Goal: Navigation & Orientation: Find specific page/section

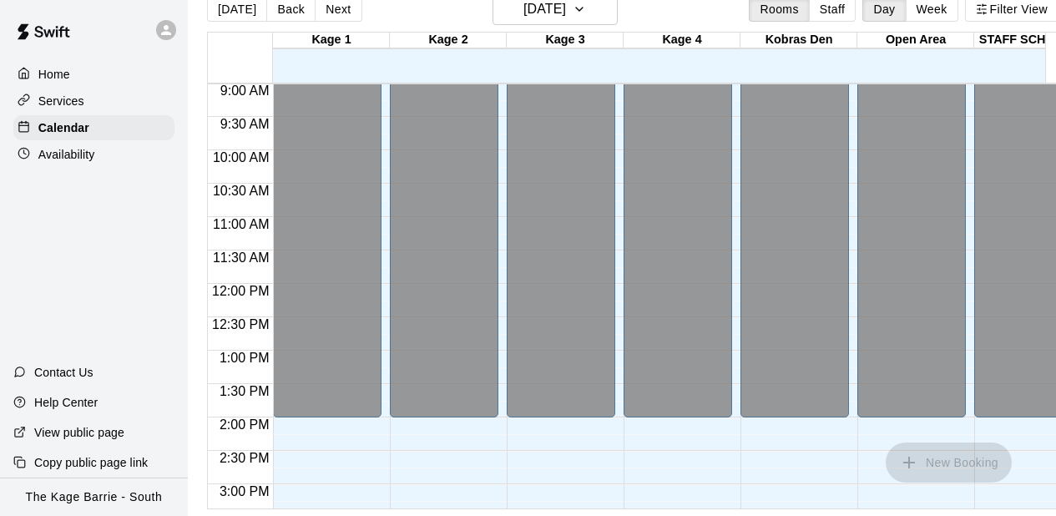
scroll to position [39, 0]
click at [479, 448] on div "12:00 AM – 2:00 PM Closed 6:00 PM – 8:00 PM THURSDAYS - High Performance Hittin…" at bounding box center [444, 283] width 109 height 1603
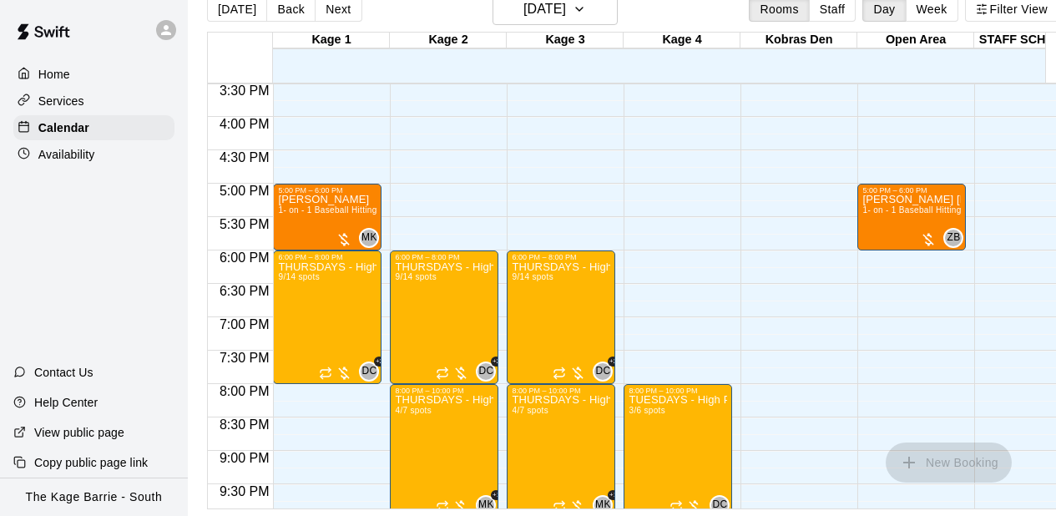
scroll to position [903, 0]
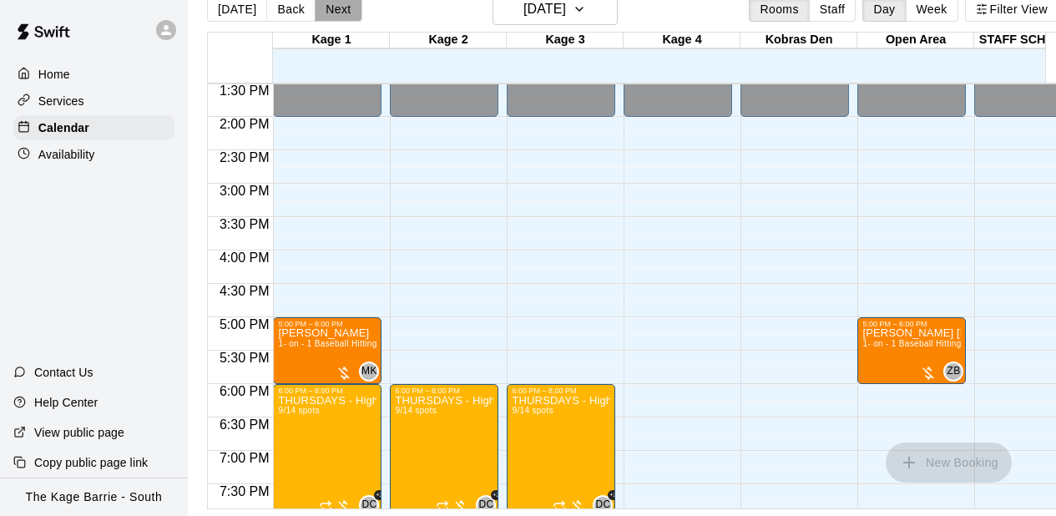
click at [343, 2] on button "Next" at bounding box center [338, 9] width 47 height 25
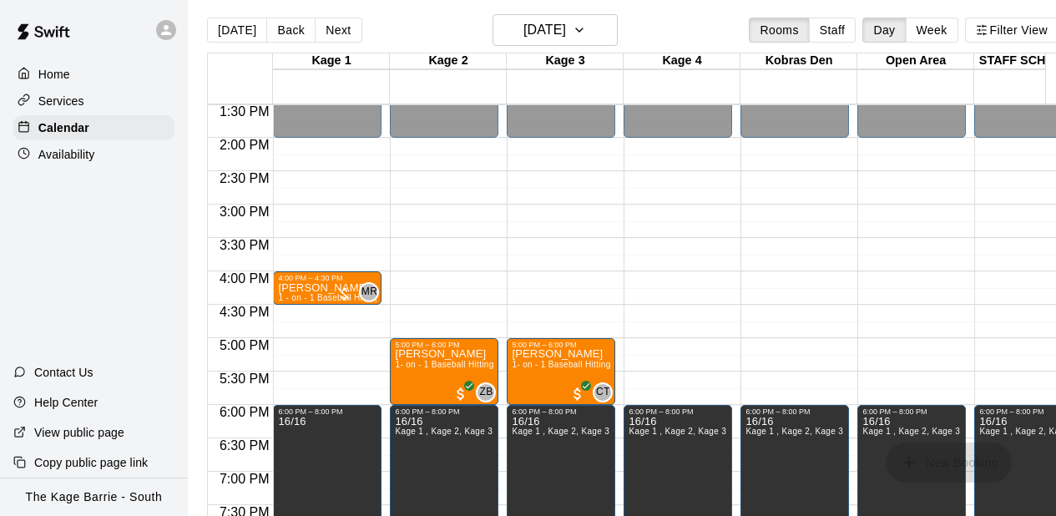
scroll to position [0, 0]
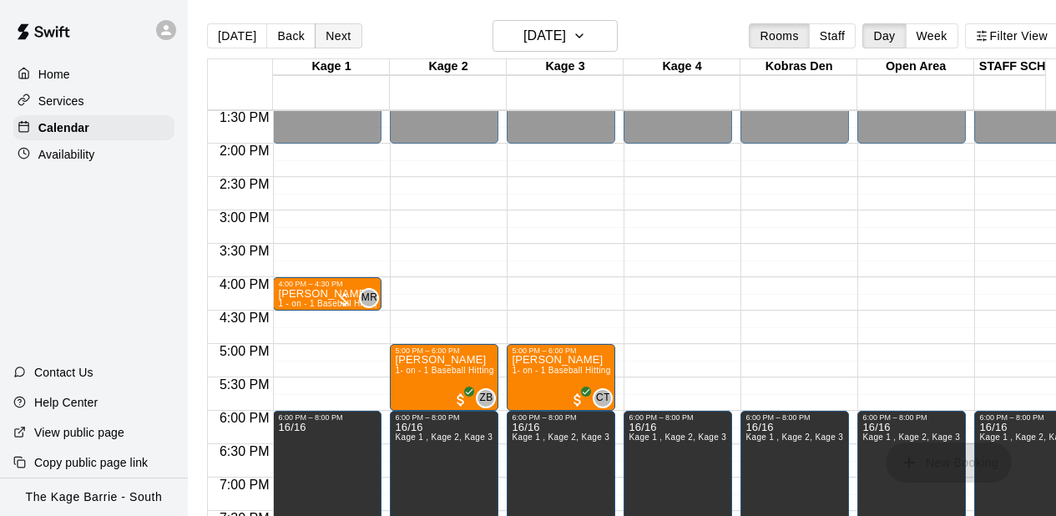
click at [334, 37] on button "Next" at bounding box center [338, 35] width 47 height 25
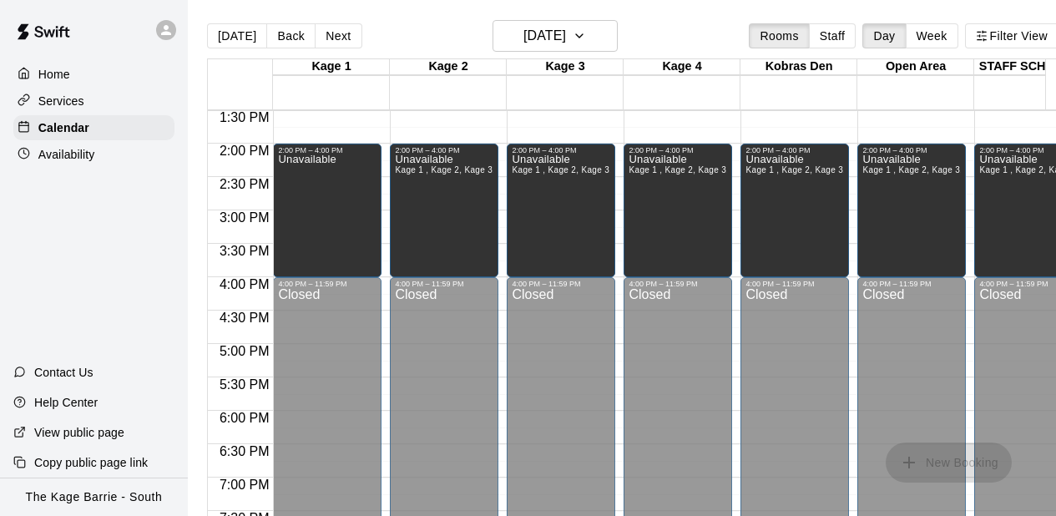
click at [381, 125] on div "12:00 AM – 10:00 AM Closed 10:00 AM – 11:00 AM [PERSON_NAME] 1- on - 1 Baseball…" at bounding box center [327, 10] width 109 height 1603
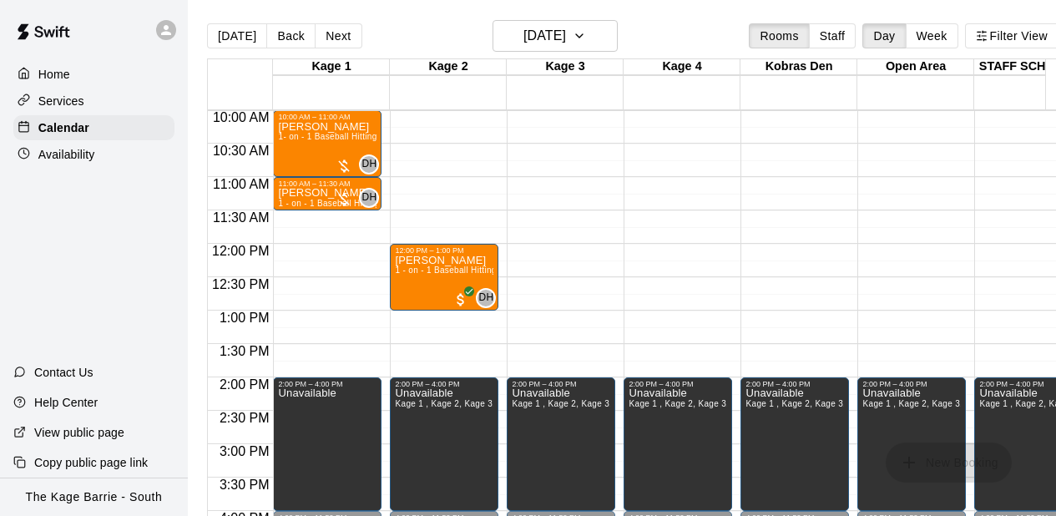
scroll to position [702, 0]
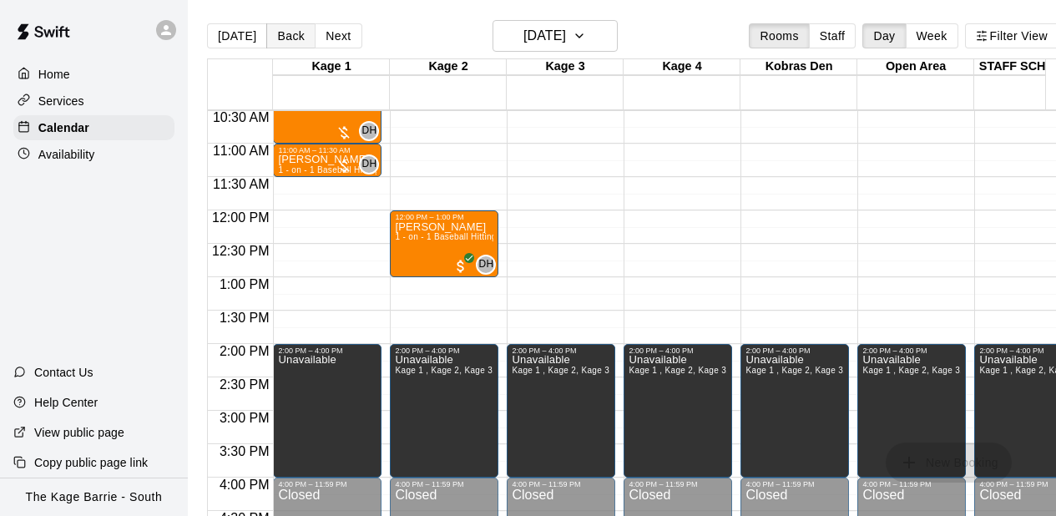
click at [281, 38] on button "Back" at bounding box center [290, 35] width 49 height 25
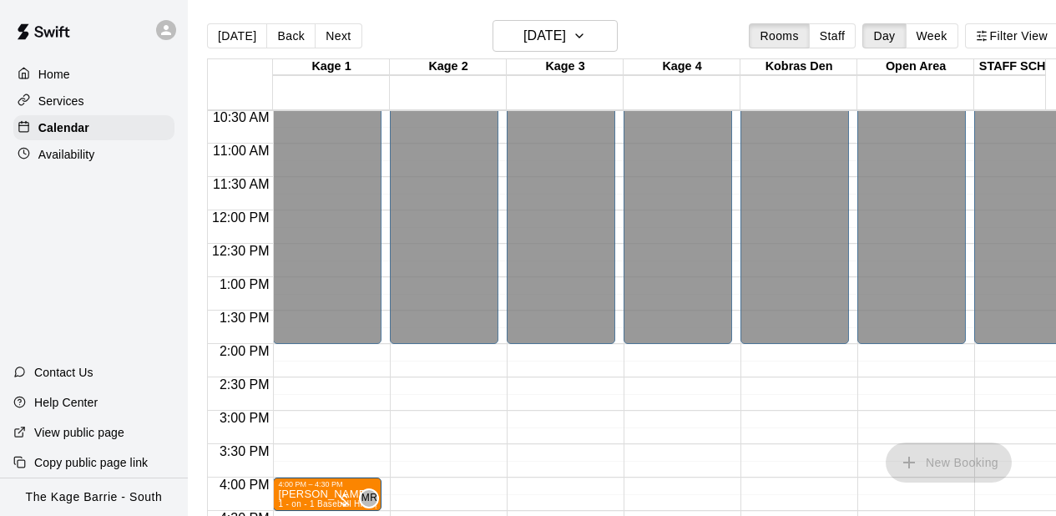
click at [432, 401] on div "12:00 AM – 2:00 PM Closed 5:00 PM – 6:00 PM [PERSON_NAME] 1- on - 1 Baseball Hi…" at bounding box center [444, 210] width 109 height 1603
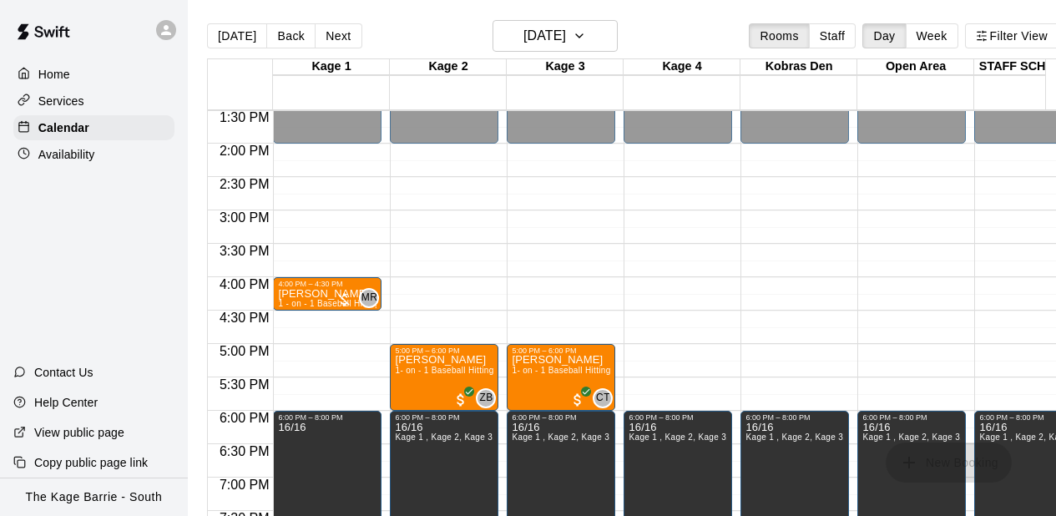
scroll to position [936, 0]
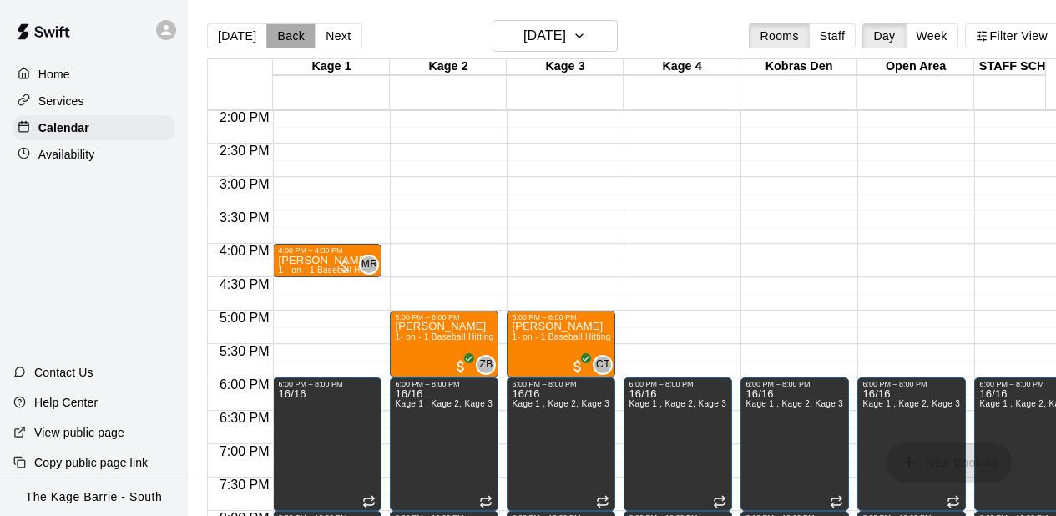
click at [289, 44] on button "Back" at bounding box center [290, 35] width 49 height 25
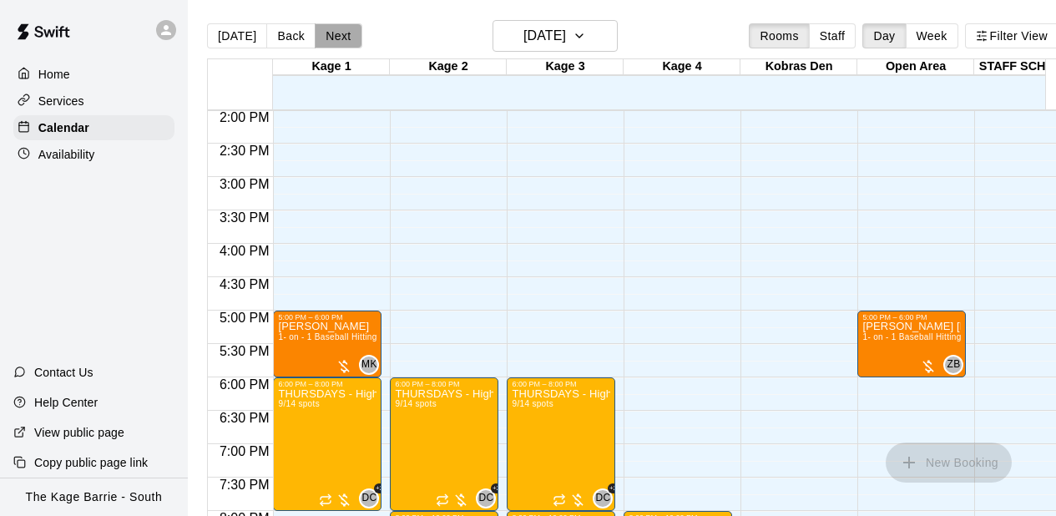
click at [354, 36] on button "Next" at bounding box center [338, 35] width 47 height 25
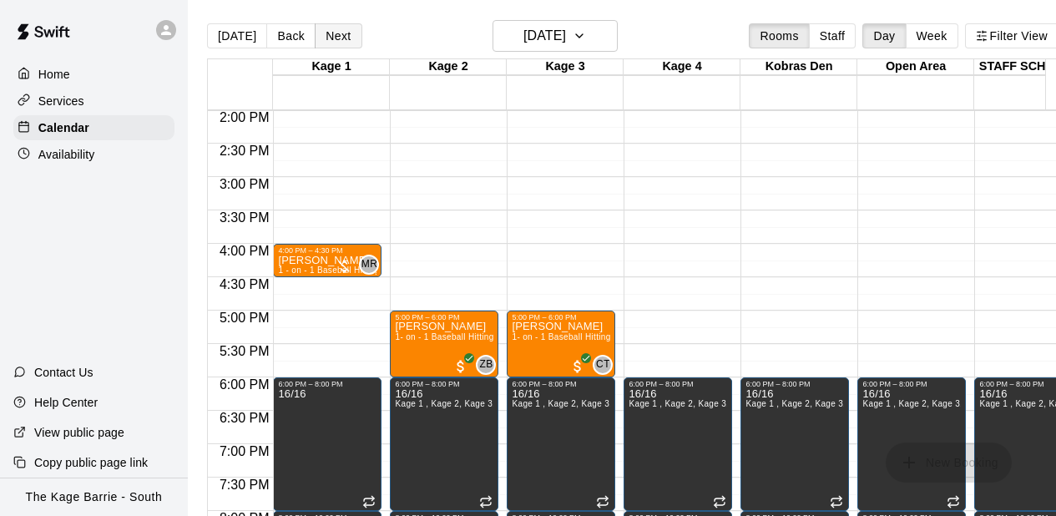
click at [333, 35] on button "Next" at bounding box center [338, 35] width 47 height 25
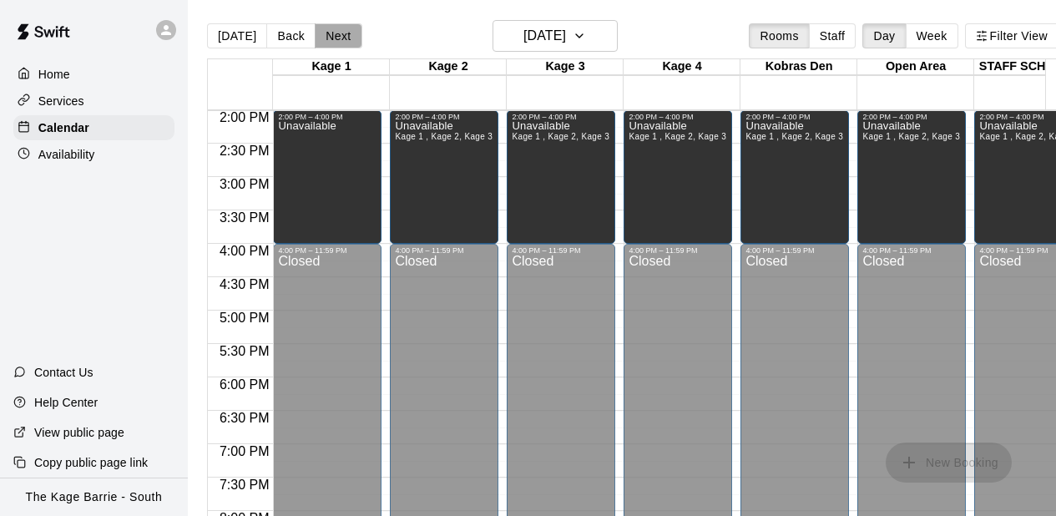
click at [333, 35] on button "Next" at bounding box center [338, 35] width 47 height 25
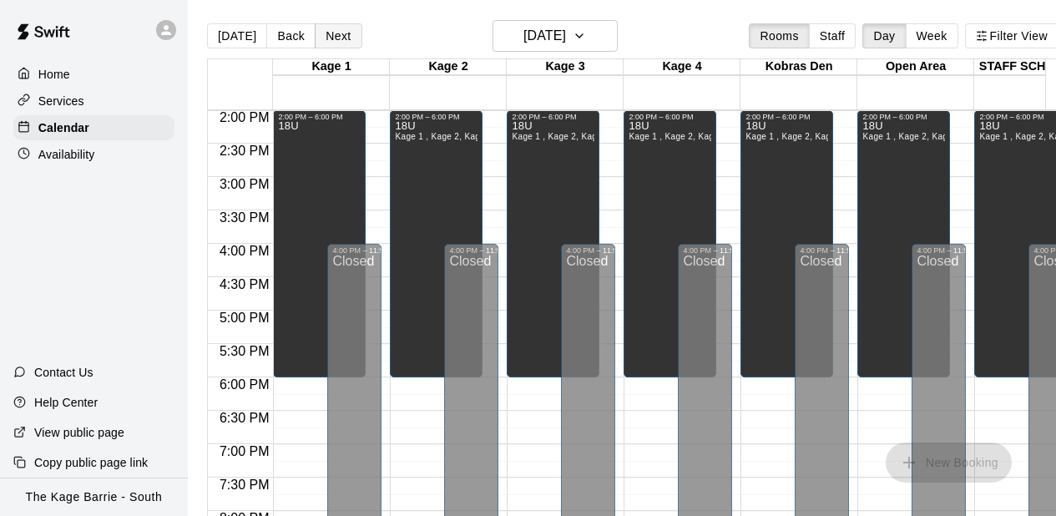
click at [333, 35] on button "Next" at bounding box center [338, 35] width 47 height 25
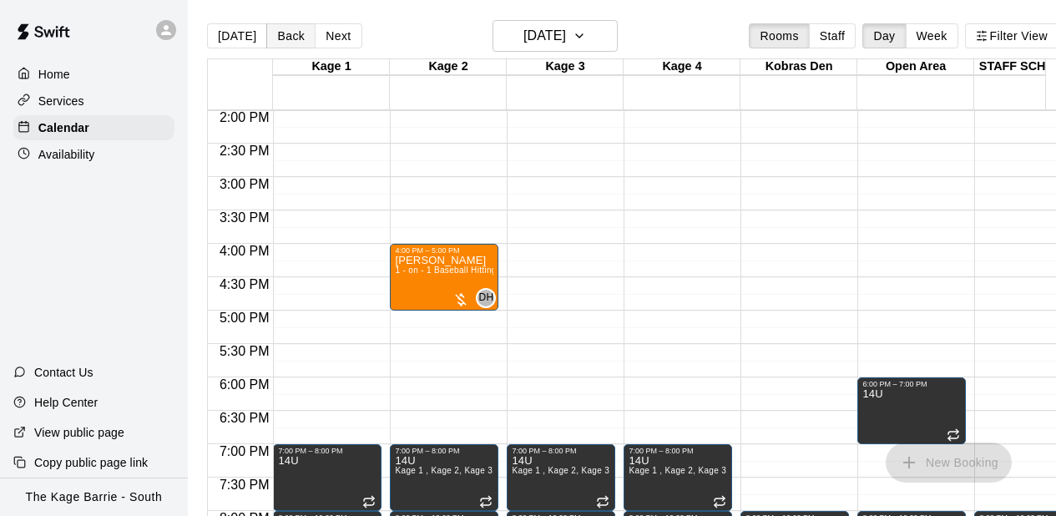
click at [297, 36] on button "Back" at bounding box center [290, 35] width 49 height 25
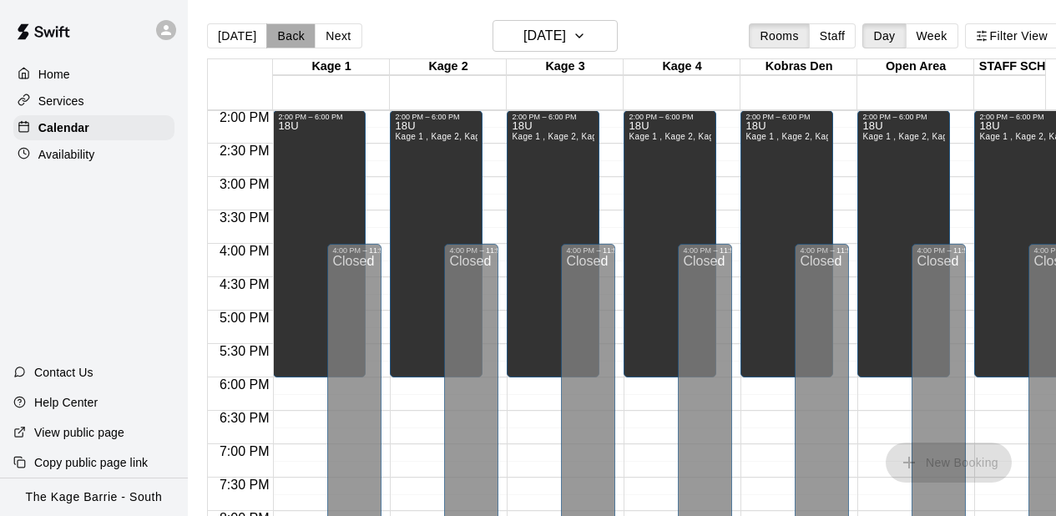
click at [297, 35] on button "Back" at bounding box center [290, 35] width 49 height 25
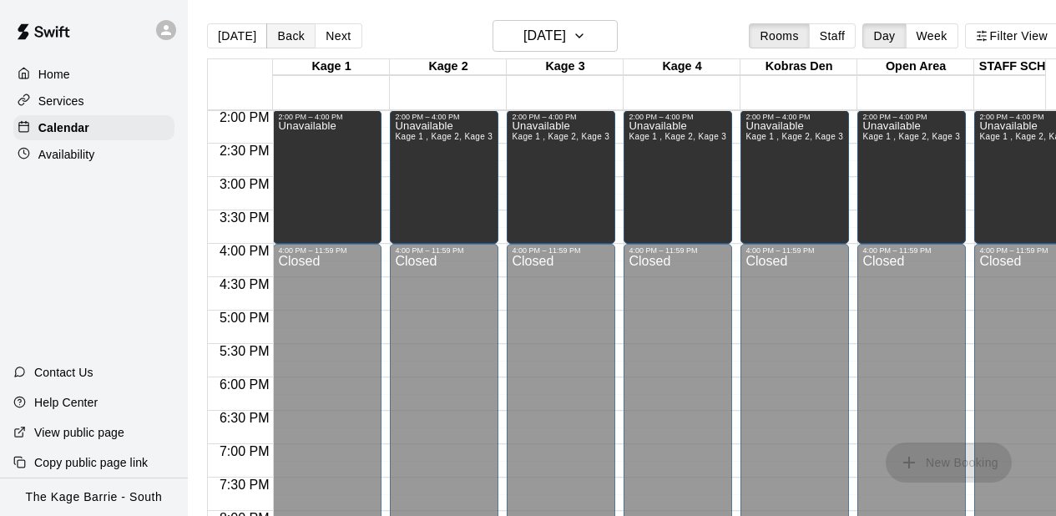
click at [297, 35] on button "Back" at bounding box center [290, 35] width 49 height 25
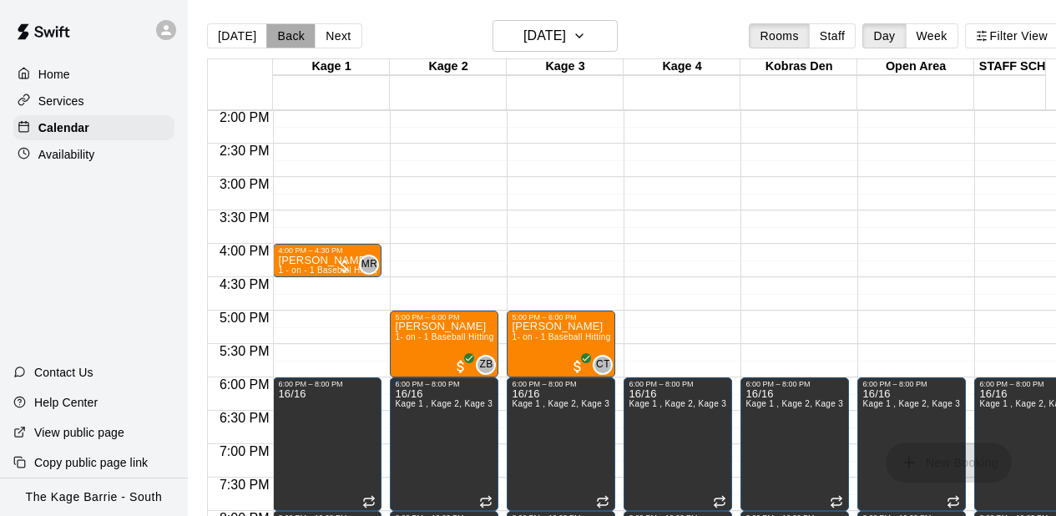
click at [297, 35] on button "Back" at bounding box center [290, 35] width 49 height 25
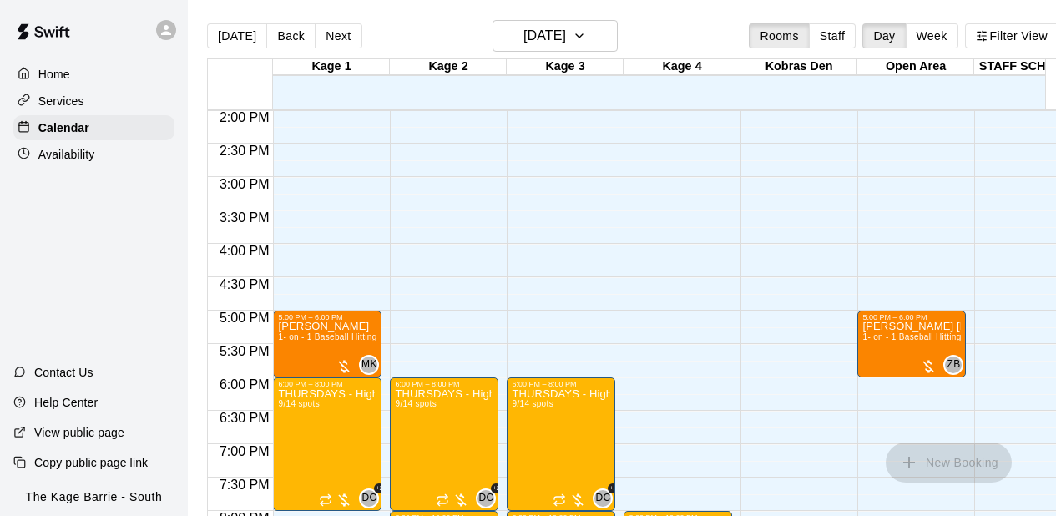
click at [166, 30] on icon at bounding box center [166, 30] width 10 height 10
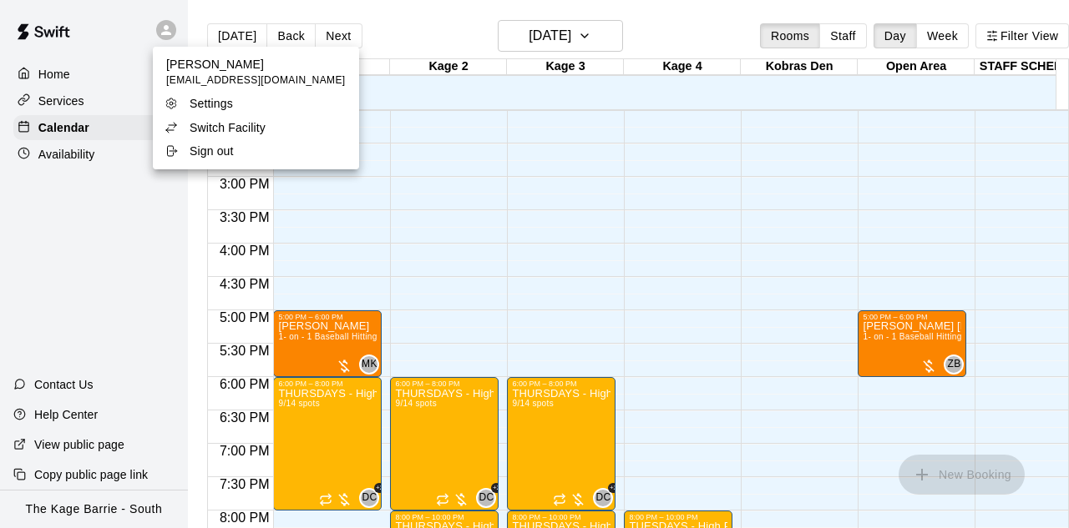
click at [220, 130] on p "Switch Facility" at bounding box center [228, 127] width 76 height 17
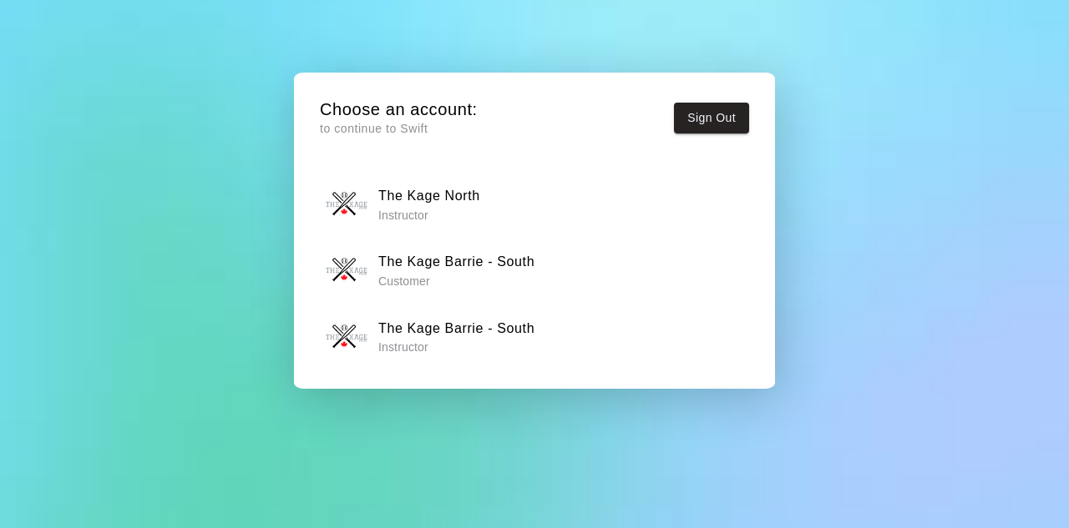
click at [437, 212] on p "Instructor" at bounding box center [429, 215] width 102 height 17
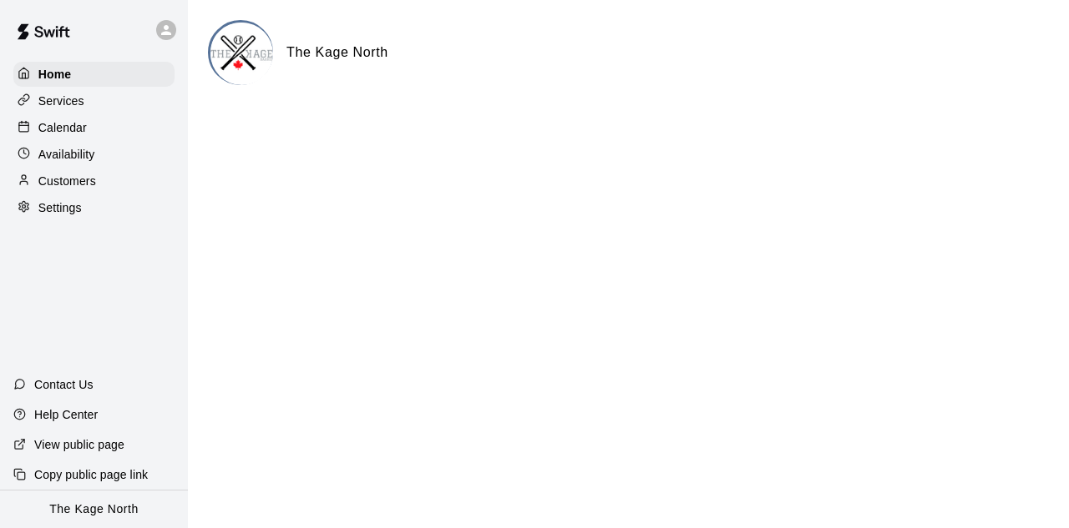
click at [92, 131] on div "Calendar" at bounding box center [93, 127] width 161 height 25
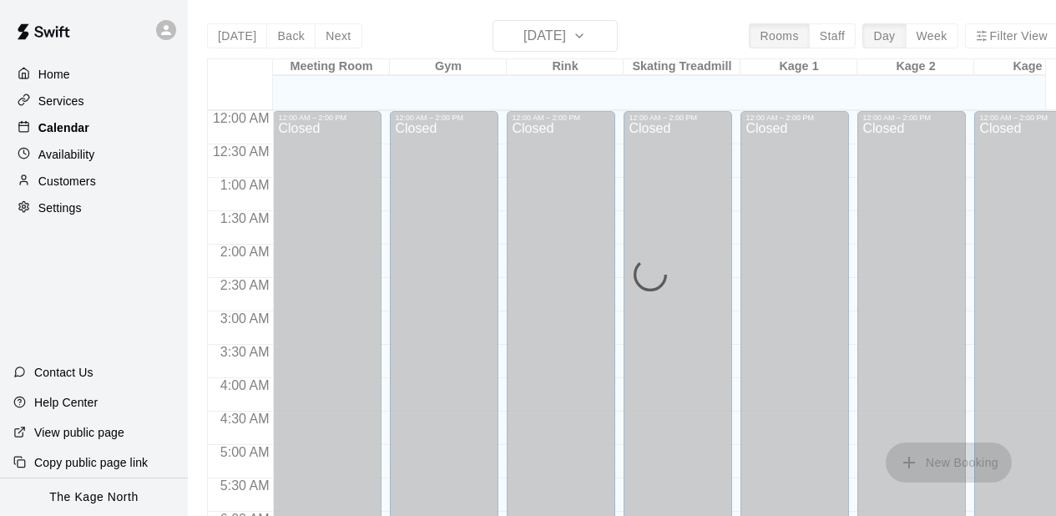
scroll to position [603, 0]
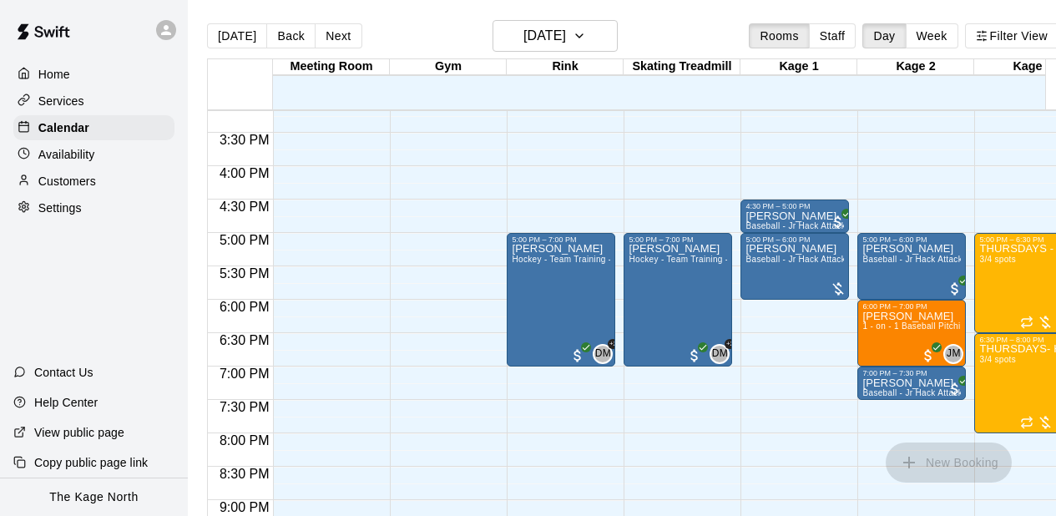
scroll to position [0, 0]
click at [327, 32] on button "Next" at bounding box center [338, 35] width 47 height 25
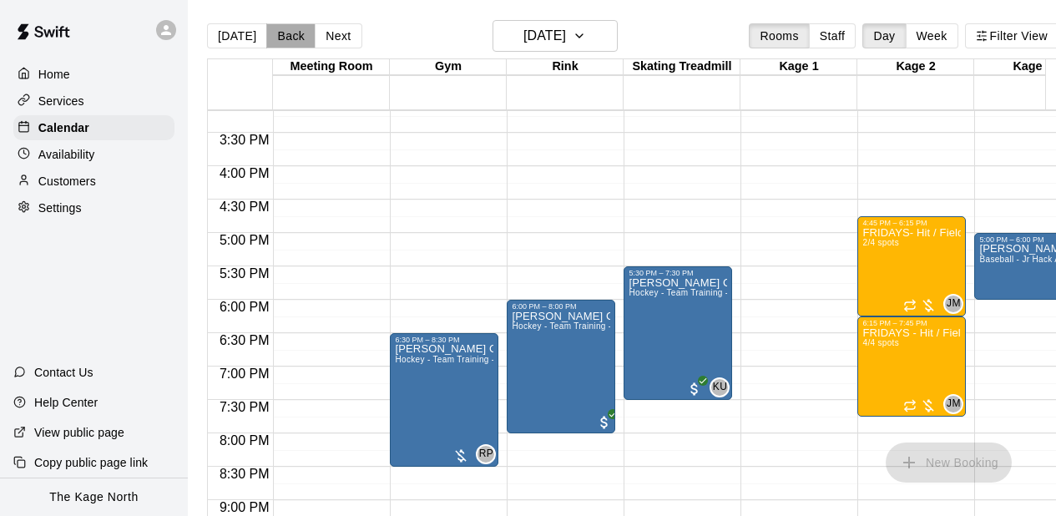
click at [282, 28] on button "Back" at bounding box center [290, 35] width 49 height 25
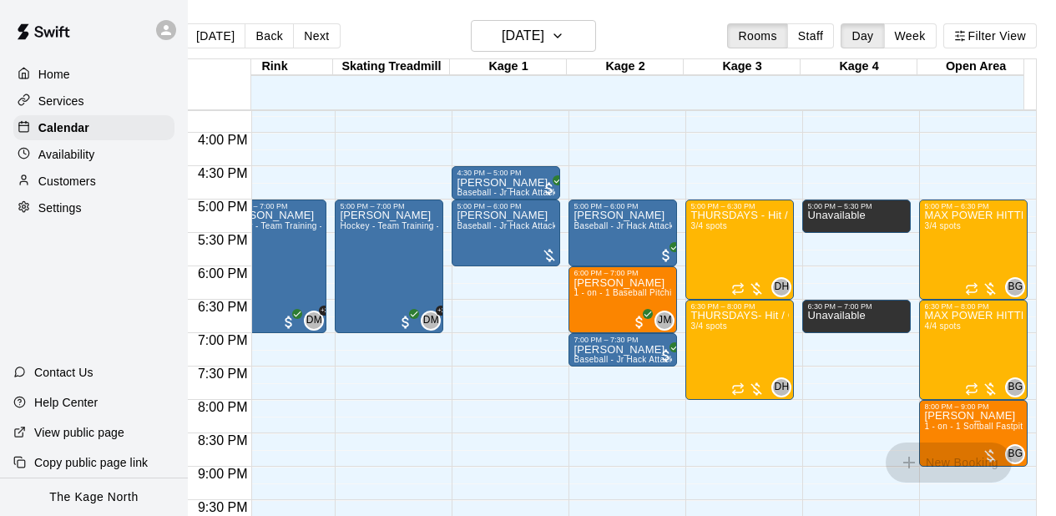
click at [321, 35] on button "Next" at bounding box center [316, 35] width 47 height 25
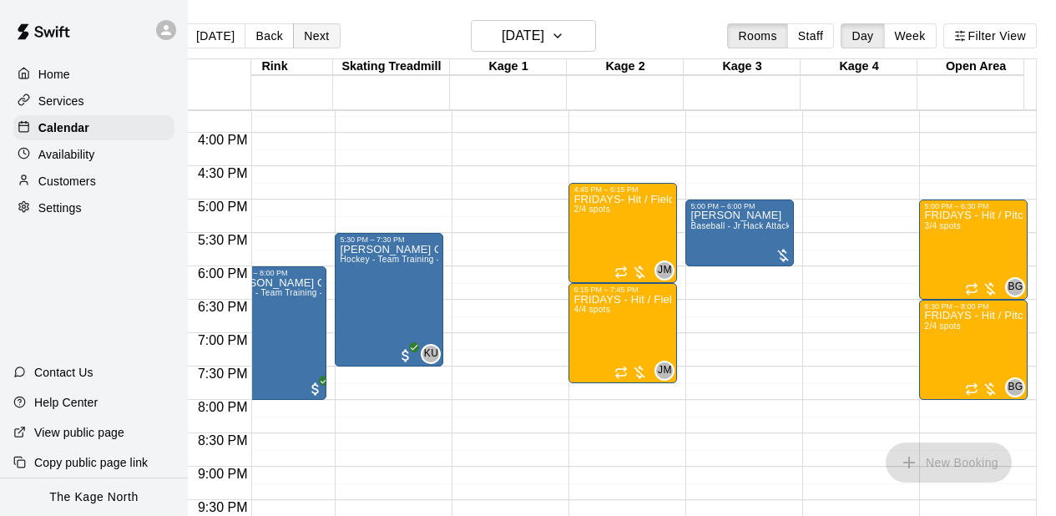
click at [303, 37] on button "Next" at bounding box center [316, 35] width 47 height 25
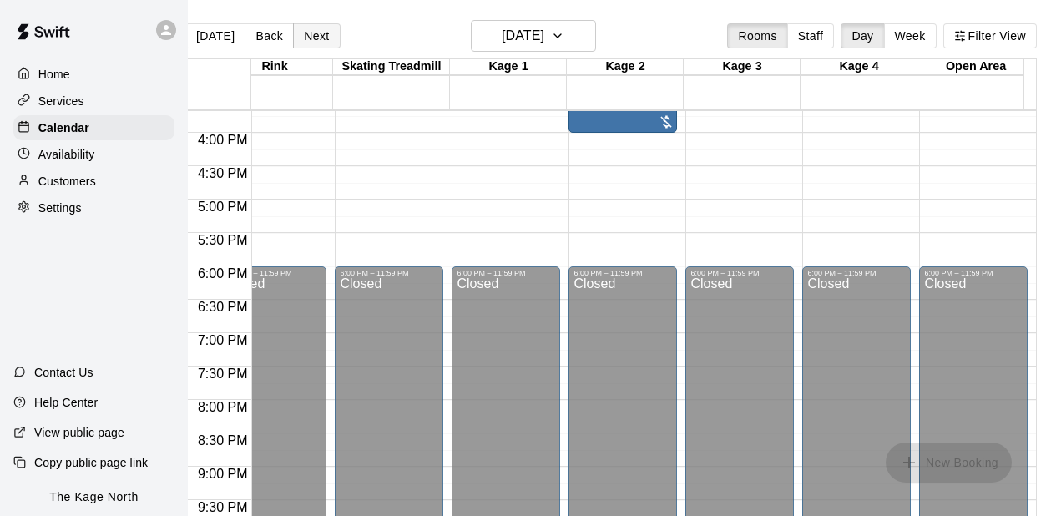
click at [303, 41] on button "Next" at bounding box center [316, 35] width 47 height 25
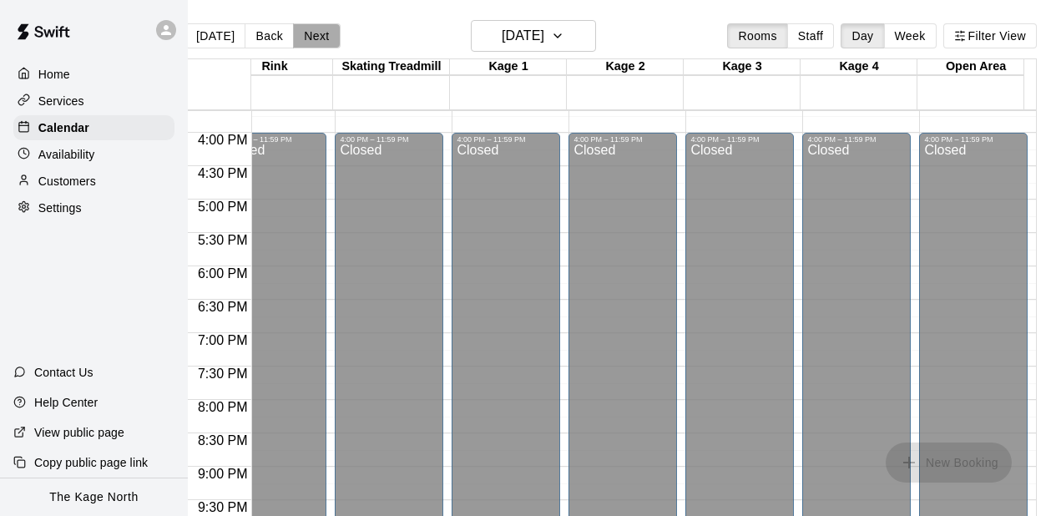
click at [303, 40] on button "Next" at bounding box center [316, 35] width 47 height 25
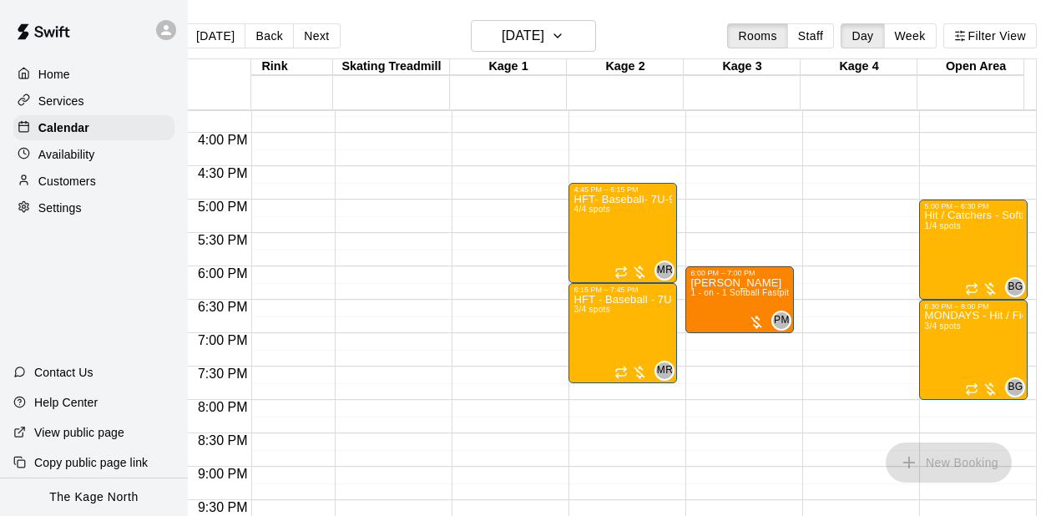
click at [307, 40] on button "Next" at bounding box center [316, 35] width 47 height 25
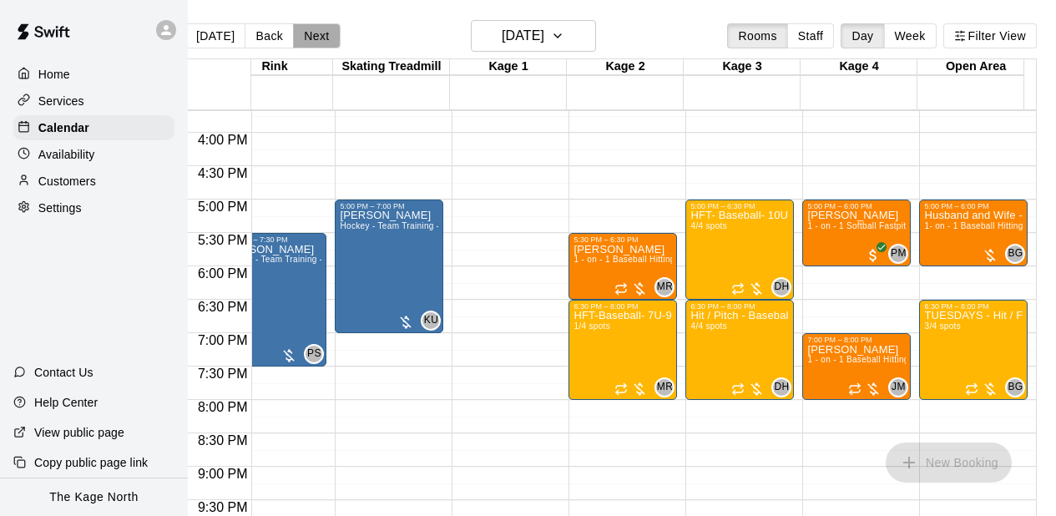
click at [309, 27] on button "Next" at bounding box center [316, 35] width 47 height 25
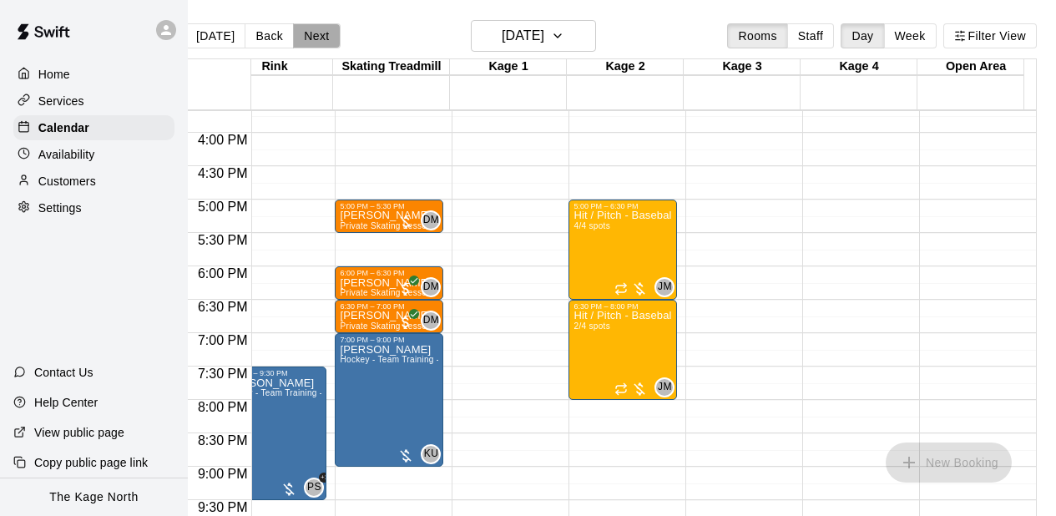
click at [296, 33] on button "Next" at bounding box center [316, 35] width 47 height 25
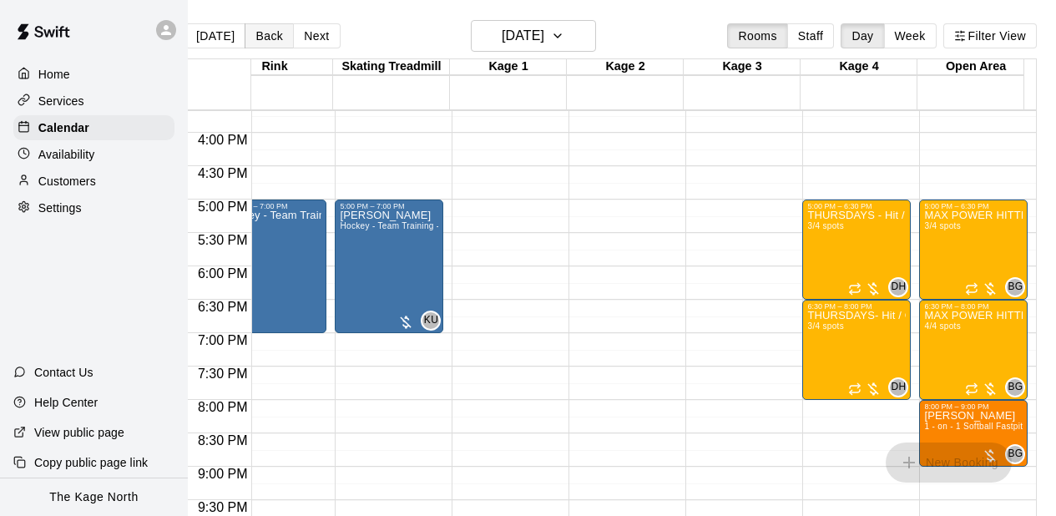
click at [256, 37] on button "Back" at bounding box center [269, 35] width 49 height 25
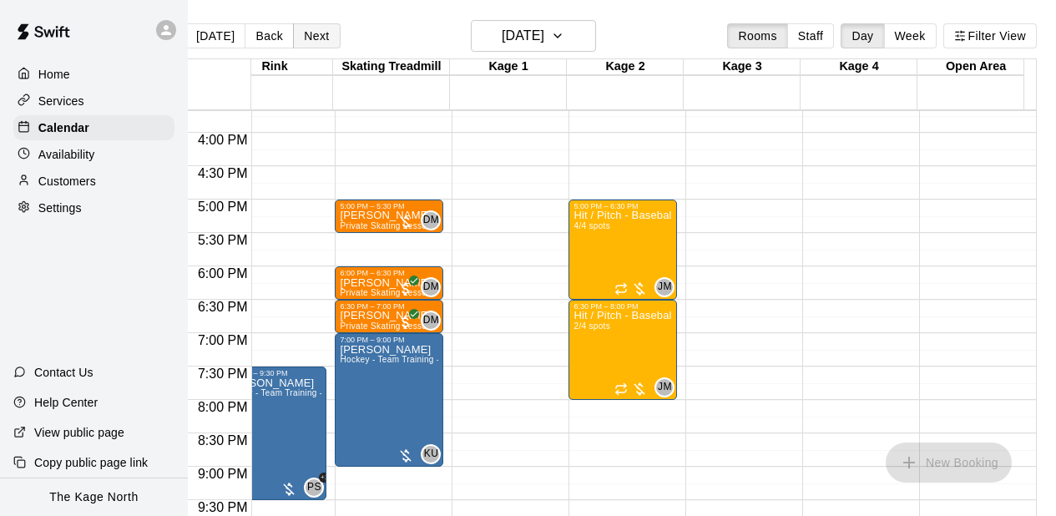
click at [293, 33] on button "Next" at bounding box center [316, 35] width 47 height 25
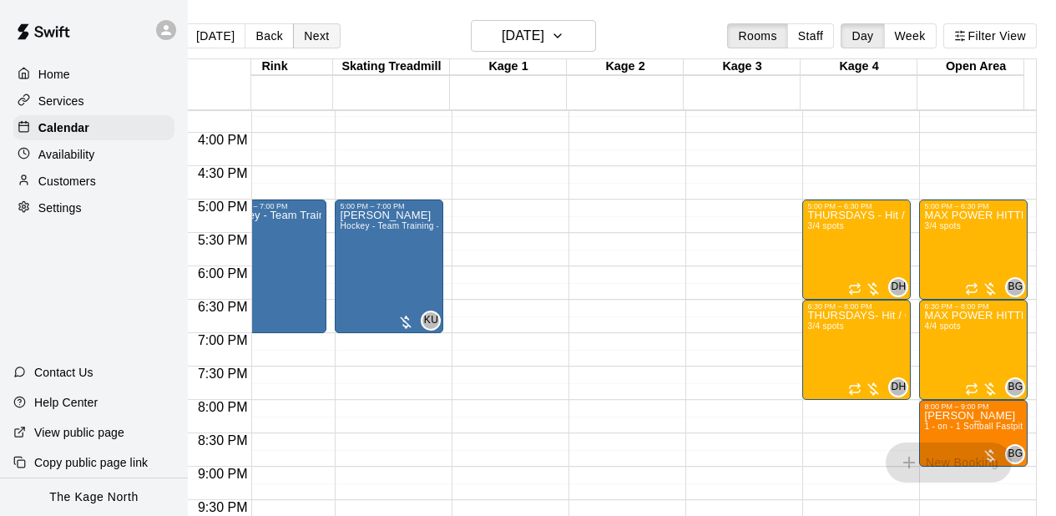
click at [293, 33] on button "Next" at bounding box center [316, 35] width 47 height 25
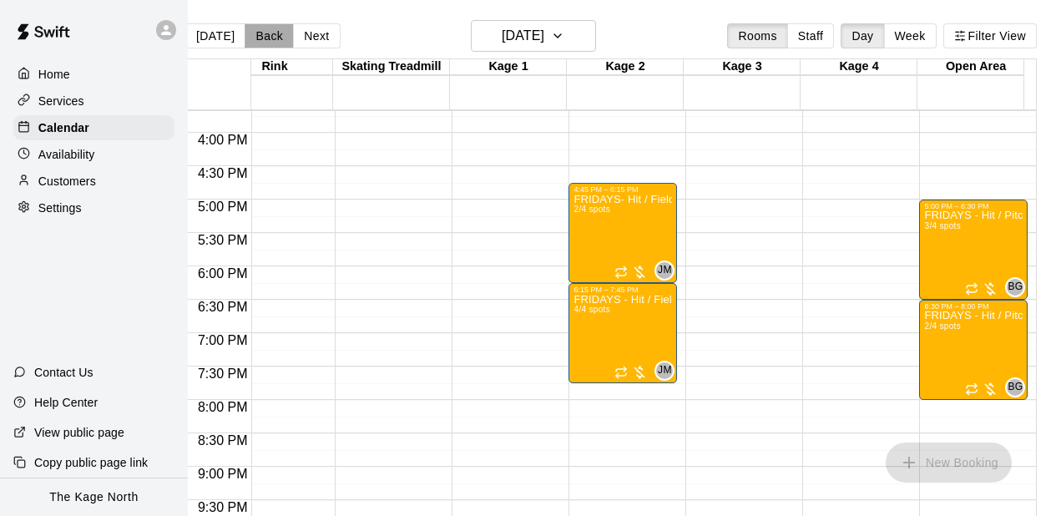
click at [260, 37] on button "Back" at bounding box center [269, 35] width 49 height 25
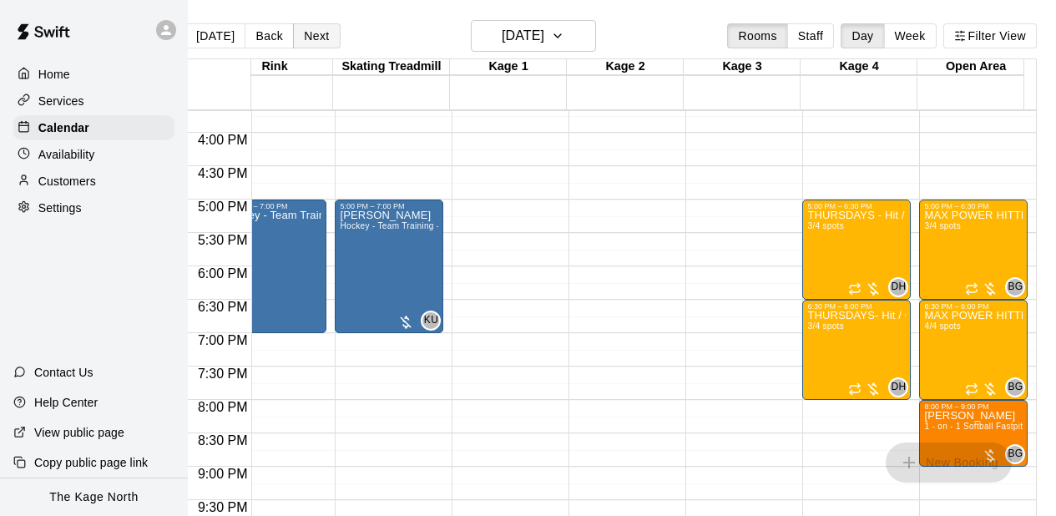
click at [299, 38] on button "Next" at bounding box center [316, 35] width 47 height 25
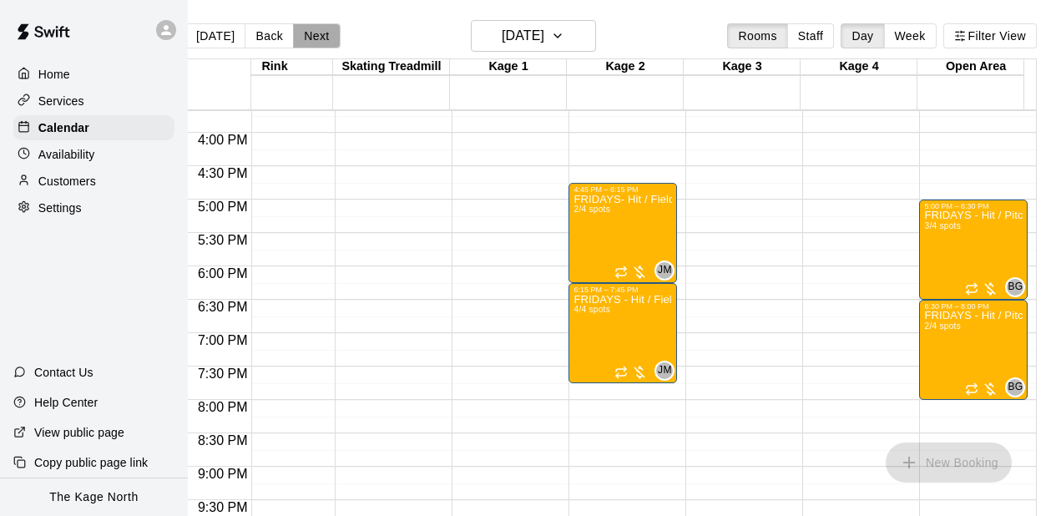
click at [299, 38] on button "Next" at bounding box center [316, 35] width 47 height 25
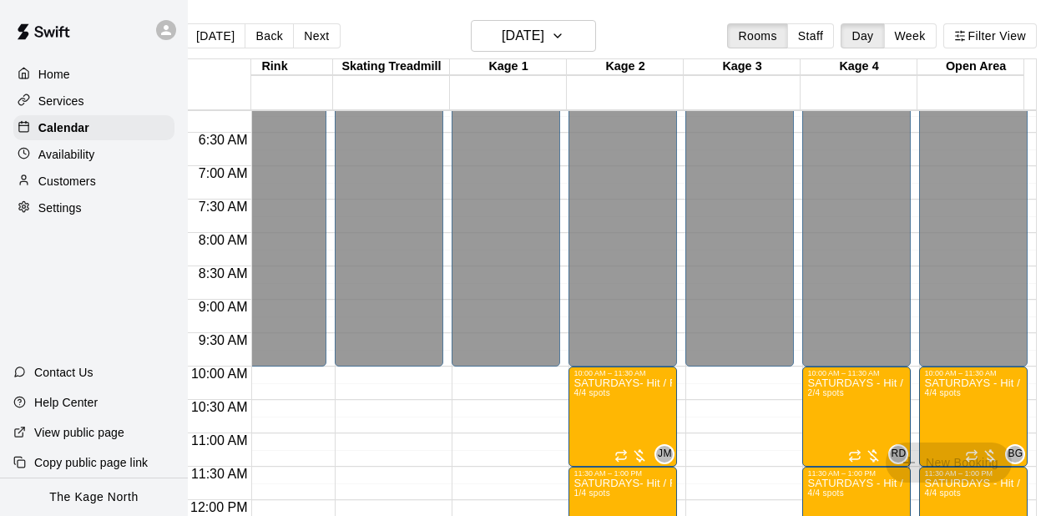
scroll to position [479, 269]
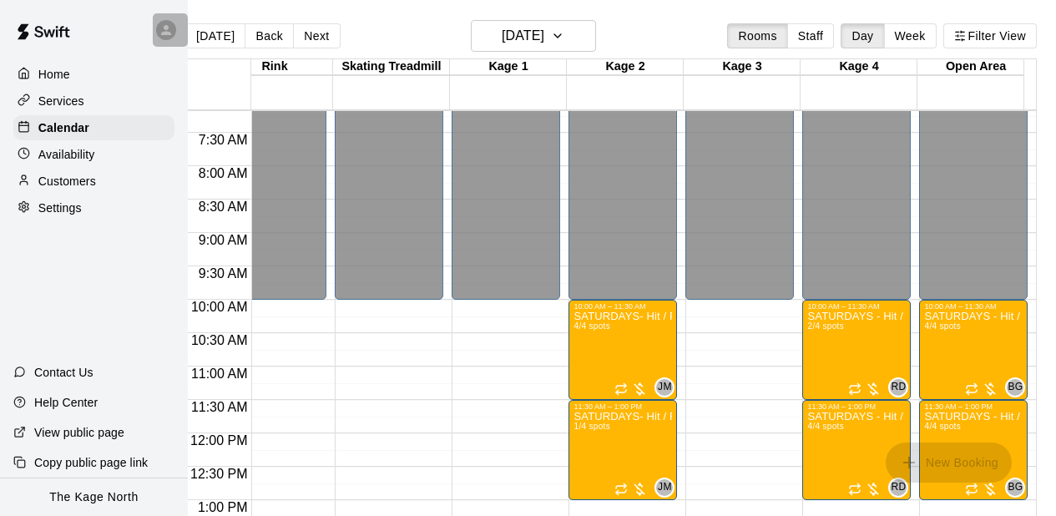
click at [177, 26] on div at bounding box center [170, 29] width 35 height 33
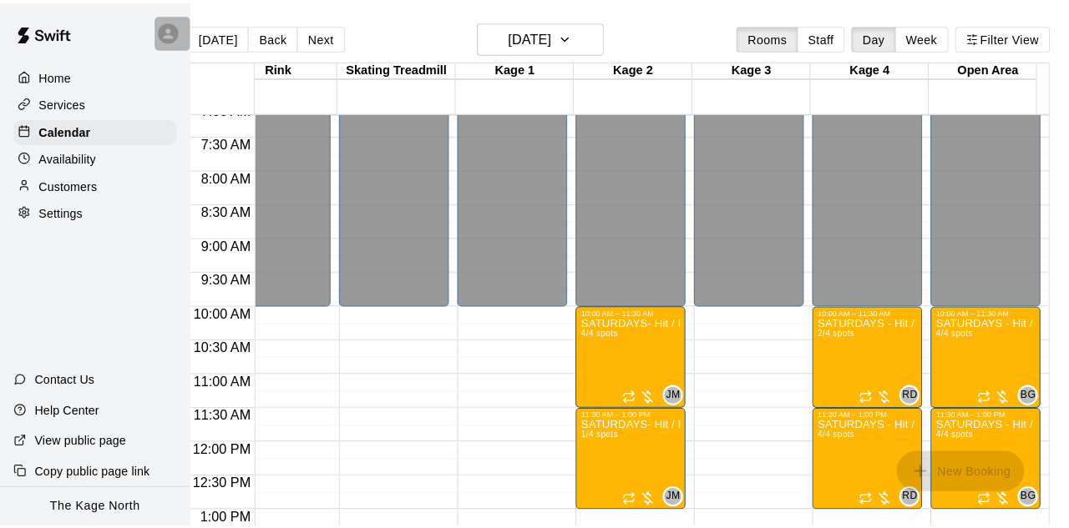
scroll to position [0, 19]
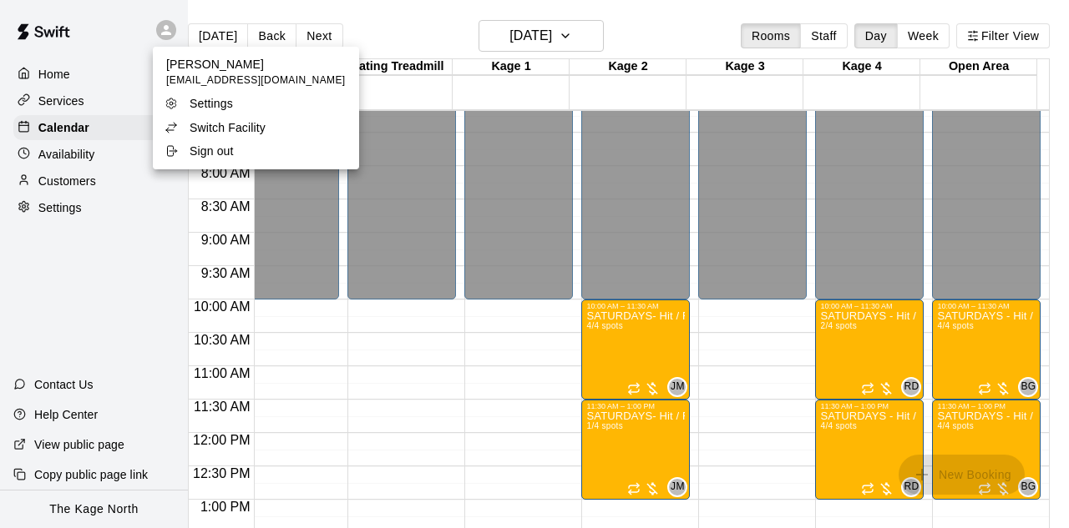
click at [205, 118] on li "Switch Facility" at bounding box center [256, 127] width 206 height 23
